Goal: Find specific page/section: Find specific page/section

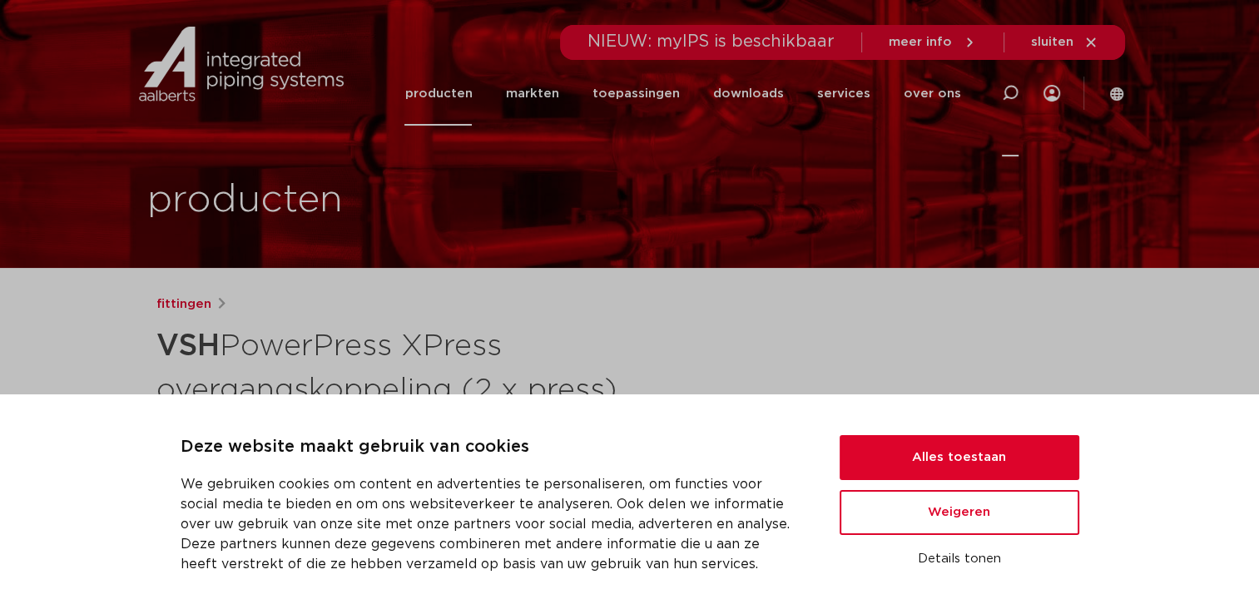
click at [1008, 94] on icon at bounding box center [1010, 93] width 17 height 17
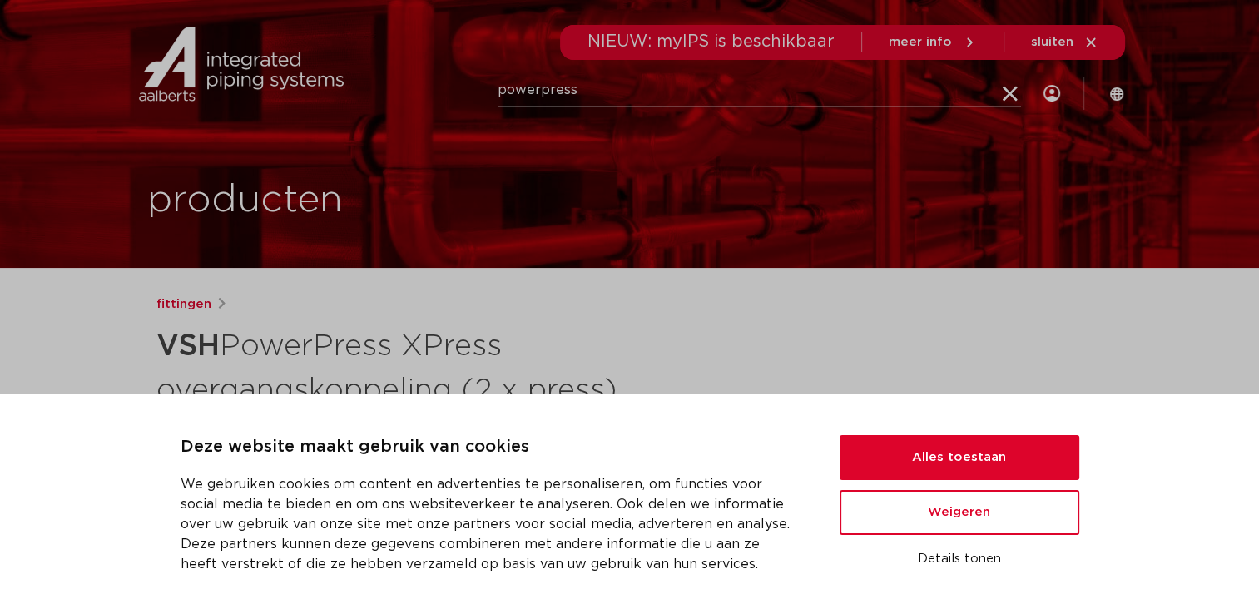
type input "powerpress"
click button "Zoeken" at bounding box center [0, 0] width 0 height 0
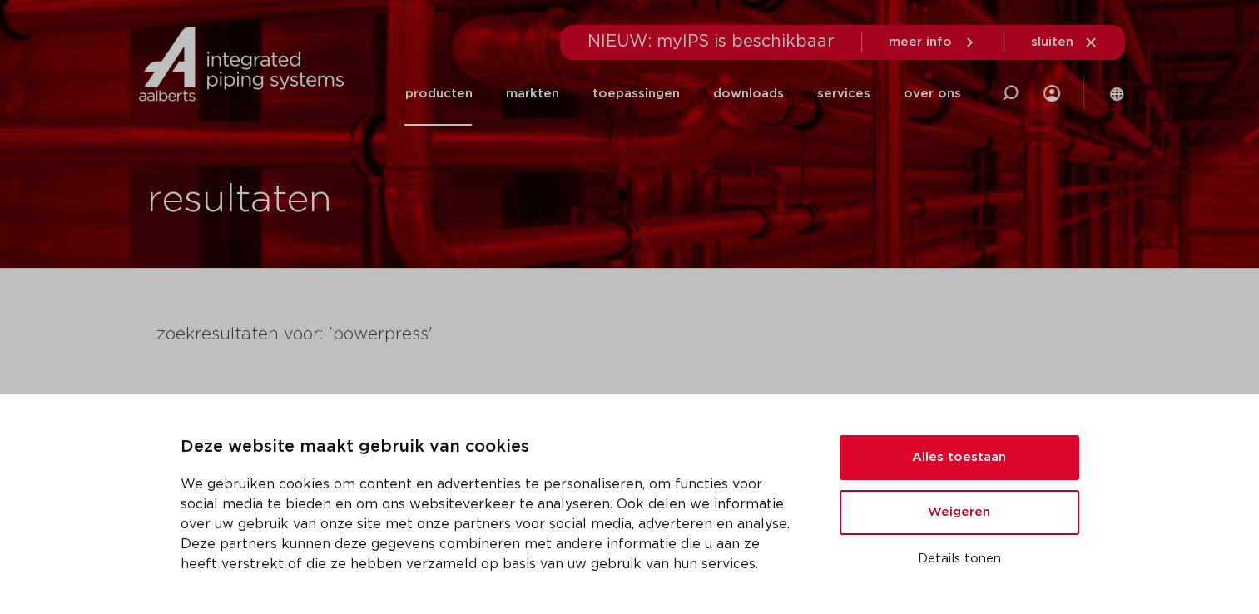
click at [999, 524] on button "Weigeren" at bounding box center [960, 512] width 240 height 45
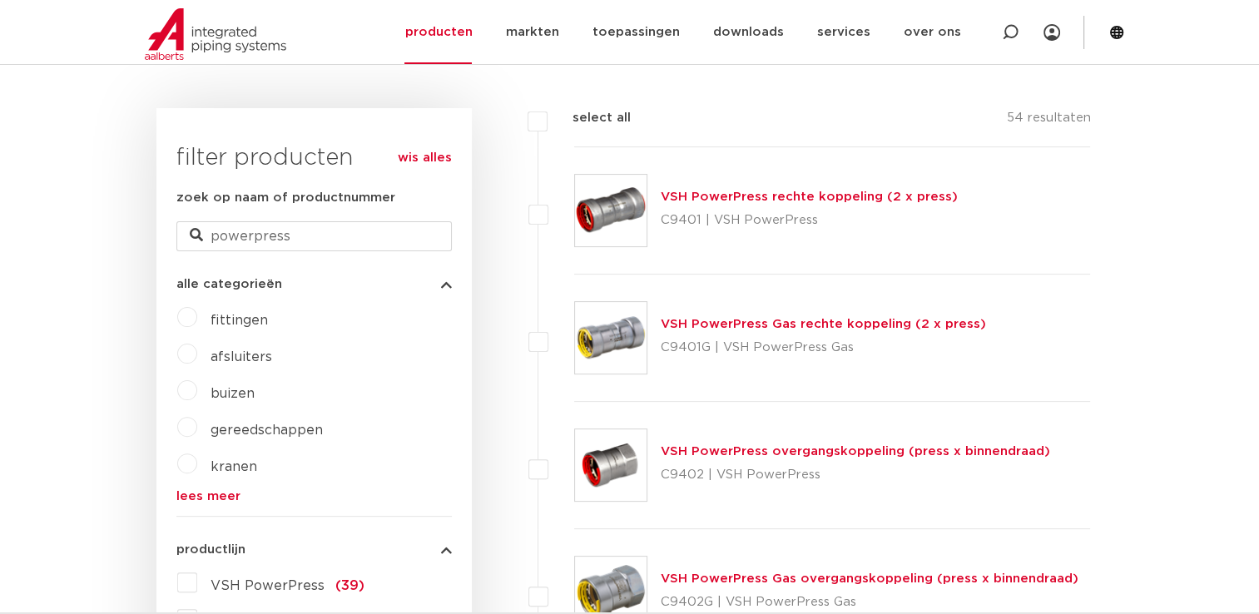
scroll to position [389, 0]
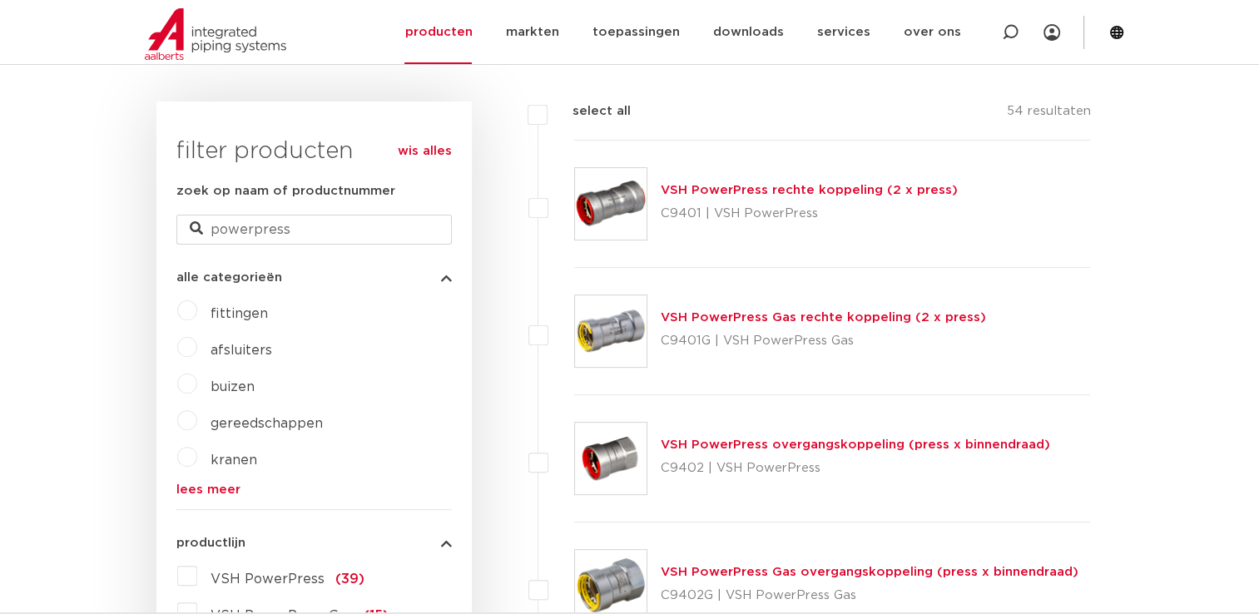
click at [197, 583] on label "VSH PowerPress (39)" at bounding box center [280, 576] width 167 height 27
click at [0, 0] on input "VSH PowerPress (39)" at bounding box center [0, 0] width 0 height 0
